Goal: Transaction & Acquisition: Purchase product/service

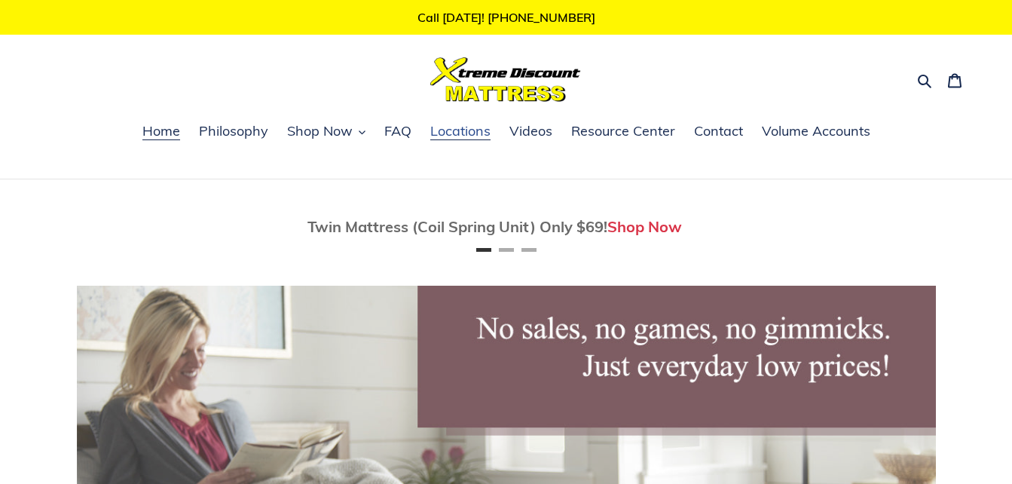
click at [450, 133] on span "Locations" at bounding box center [460, 131] width 60 height 18
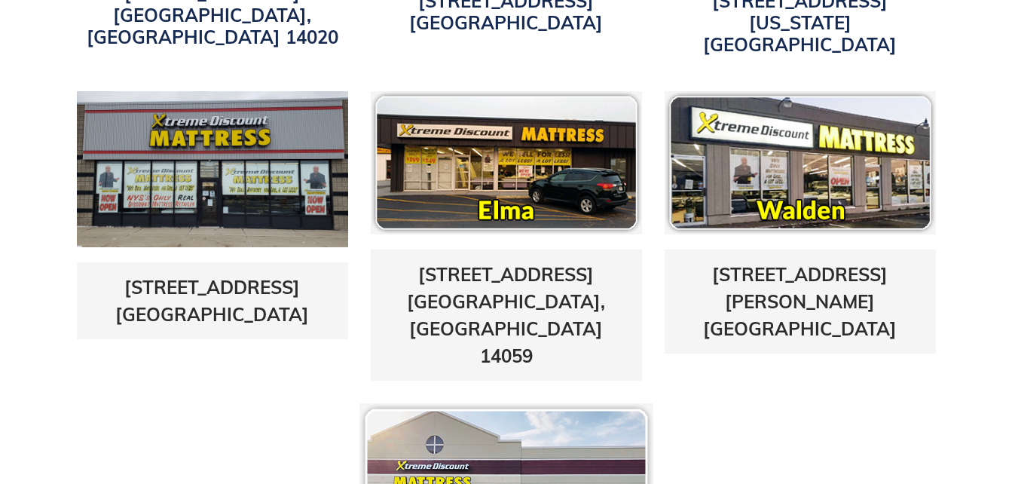
scroll to position [708, 0]
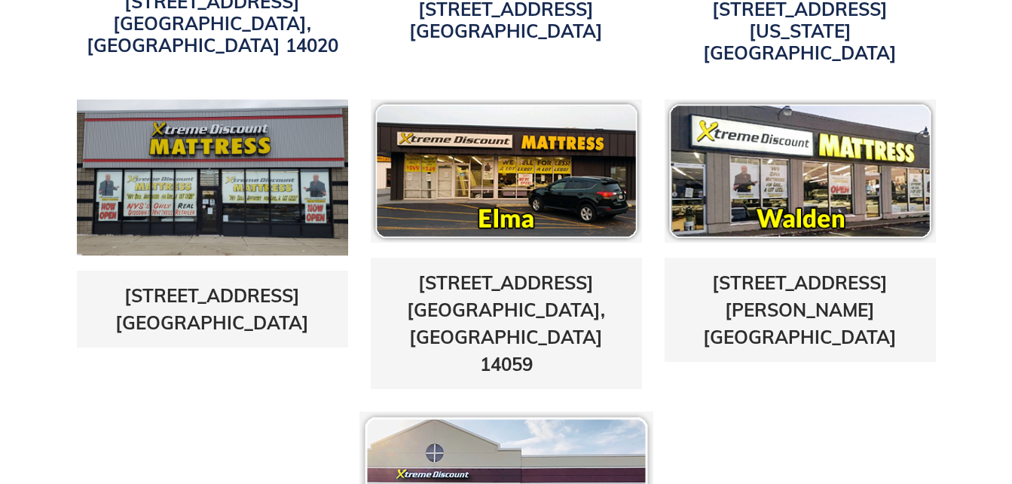
click at [467, 152] on img at bounding box center [506, 171] width 271 height 143
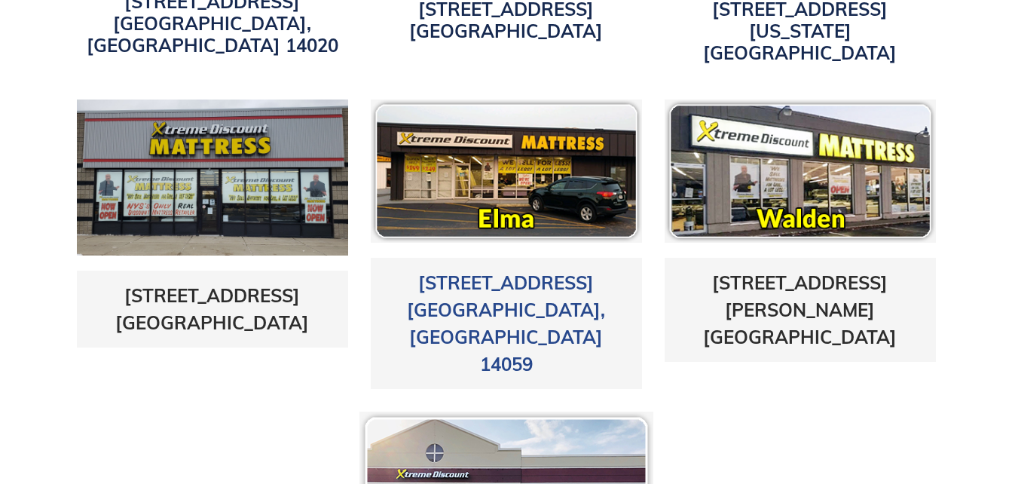
click at [501, 276] on h3 "3211 Transit Road Elma, NY 14059" at bounding box center [506, 323] width 249 height 109
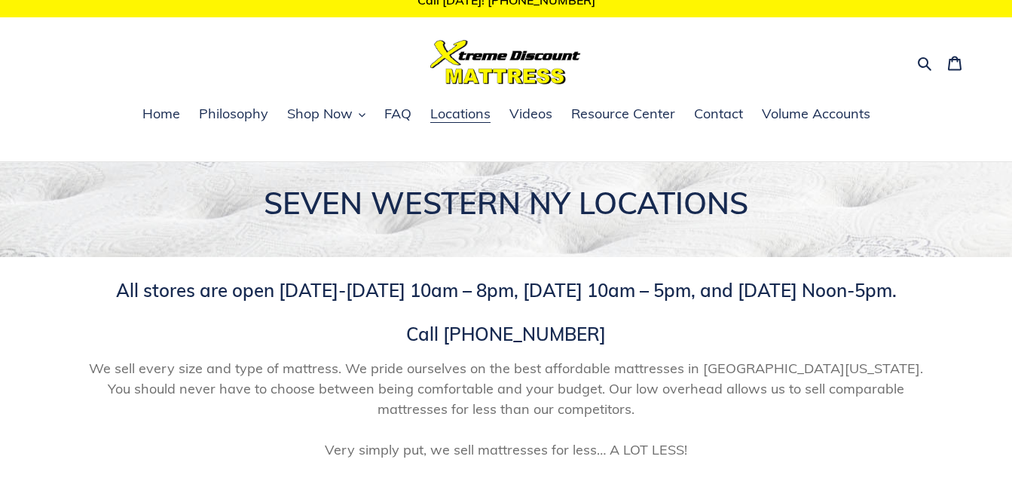
scroll to position [11, 0]
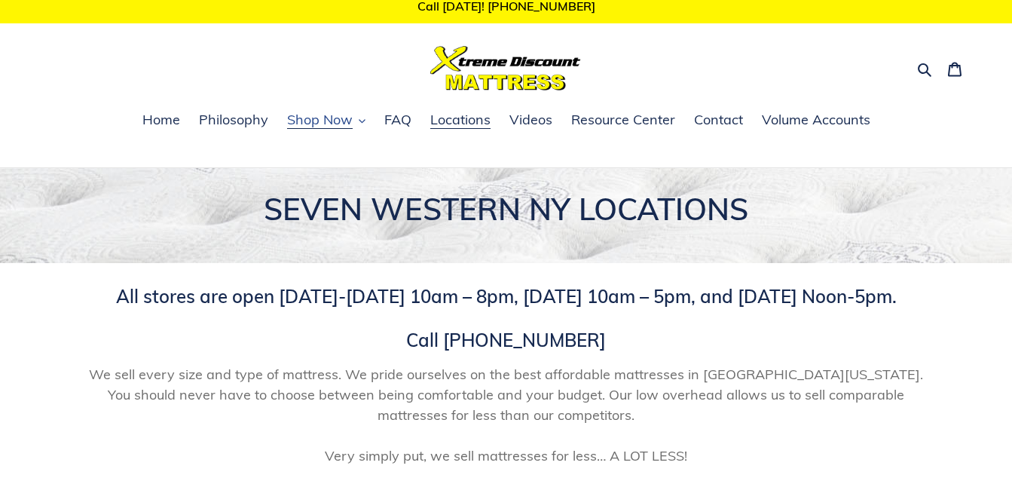
click at [311, 121] on span "Shop Now" at bounding box center [320, 120] width 66 height 18
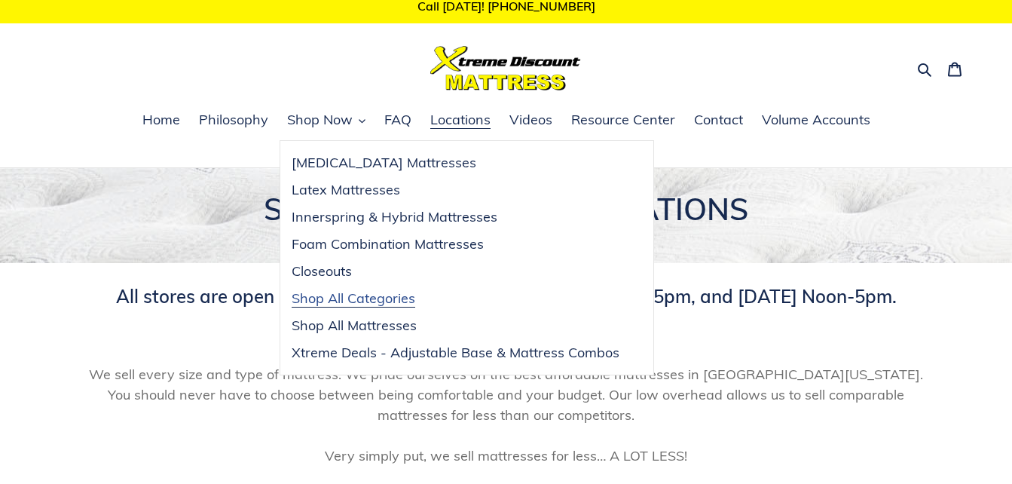
click at [342, 294] on span "Shop All Categories" at bounding box center [354, 298] width 124 height 18
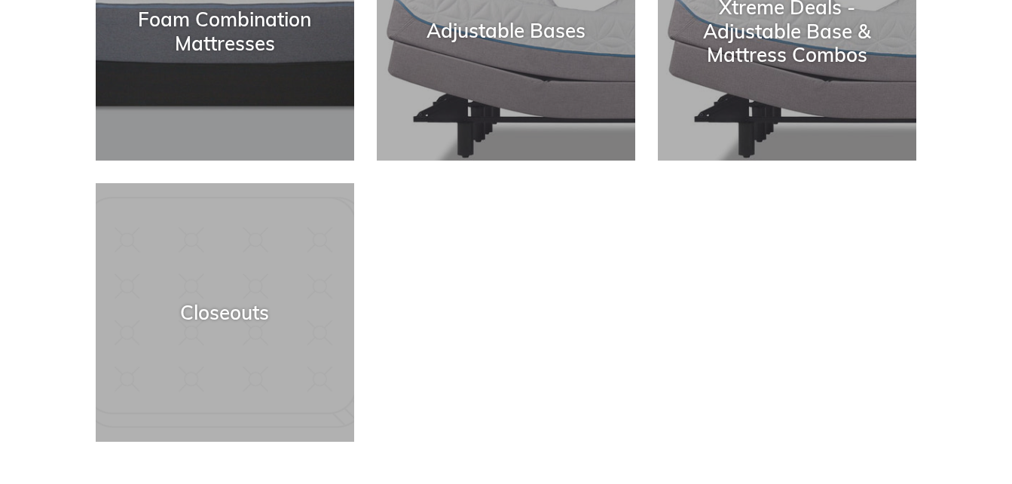
scroll to position [676, 0]
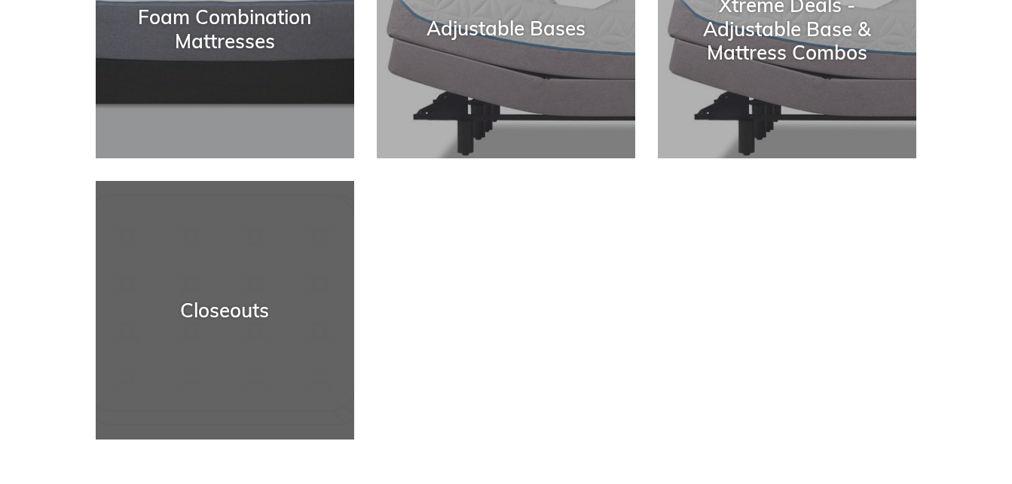
click at [198, 304] on div "Closeouts" at bounding box center [225, 310] width 259 height 23
click at [216, 308] on div "Closeouts" at bounding box center [225, 310] width 259 height 23
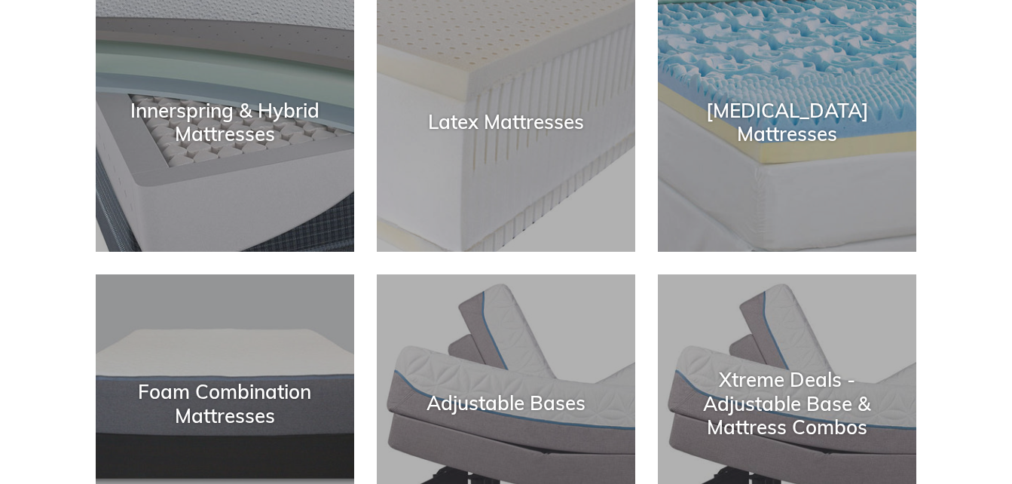
scroll to position [262, 0]
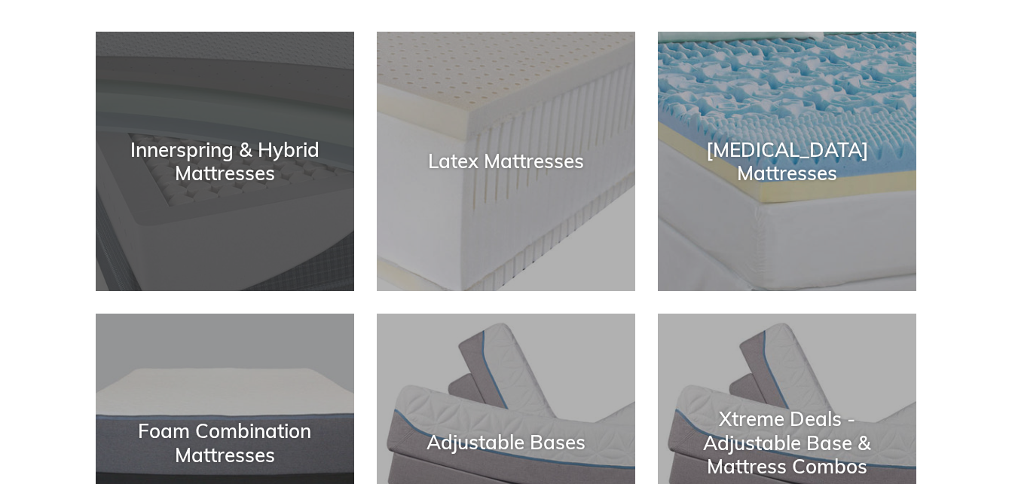
click at [247, 152] on div "Innerspring & Hybrid Mattresses" at bounding box center [225, 161] width 259 height 47
